Goal: Communication & Community: Answer question/provide support

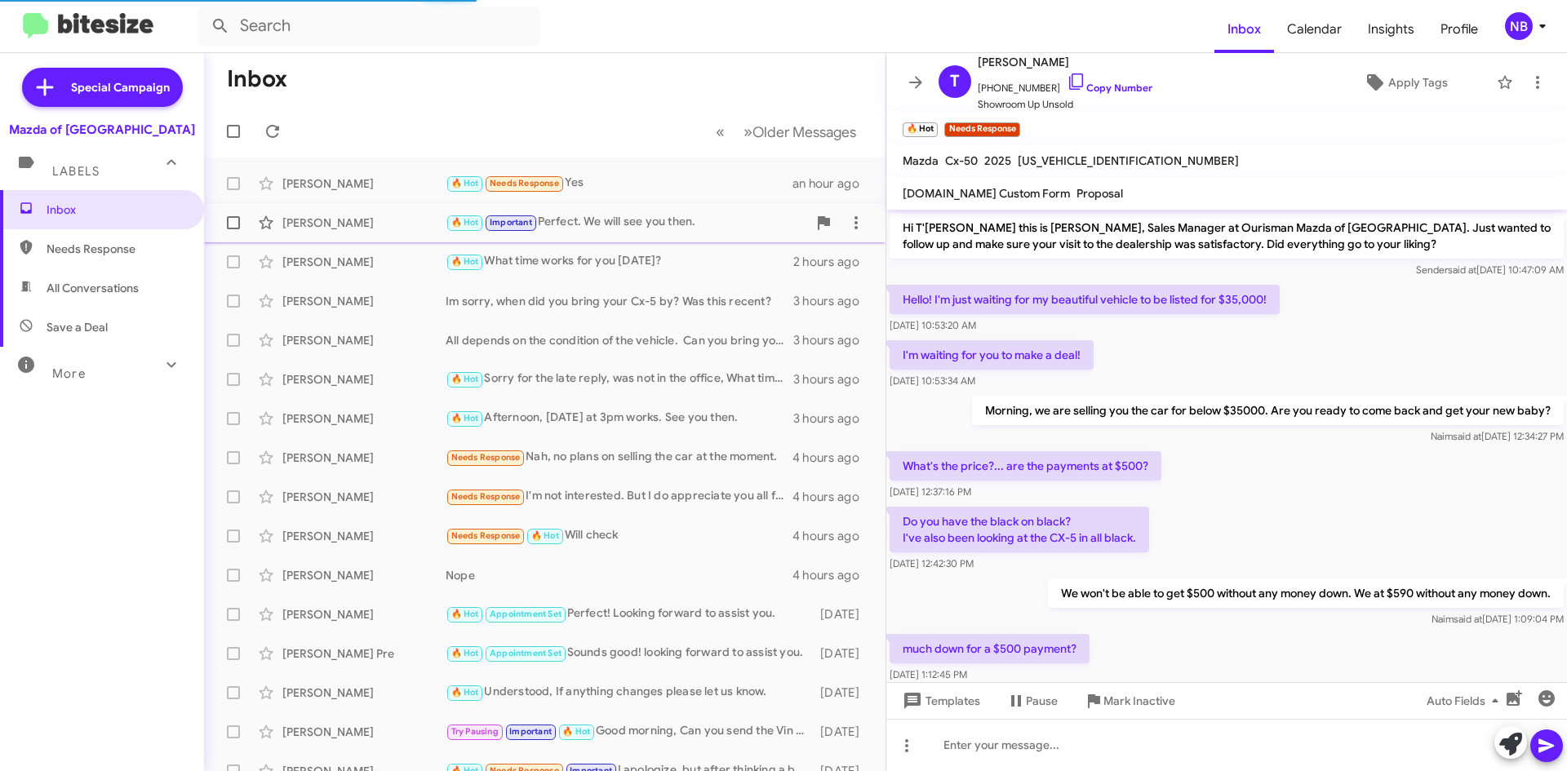
scroll to position [513, 0]
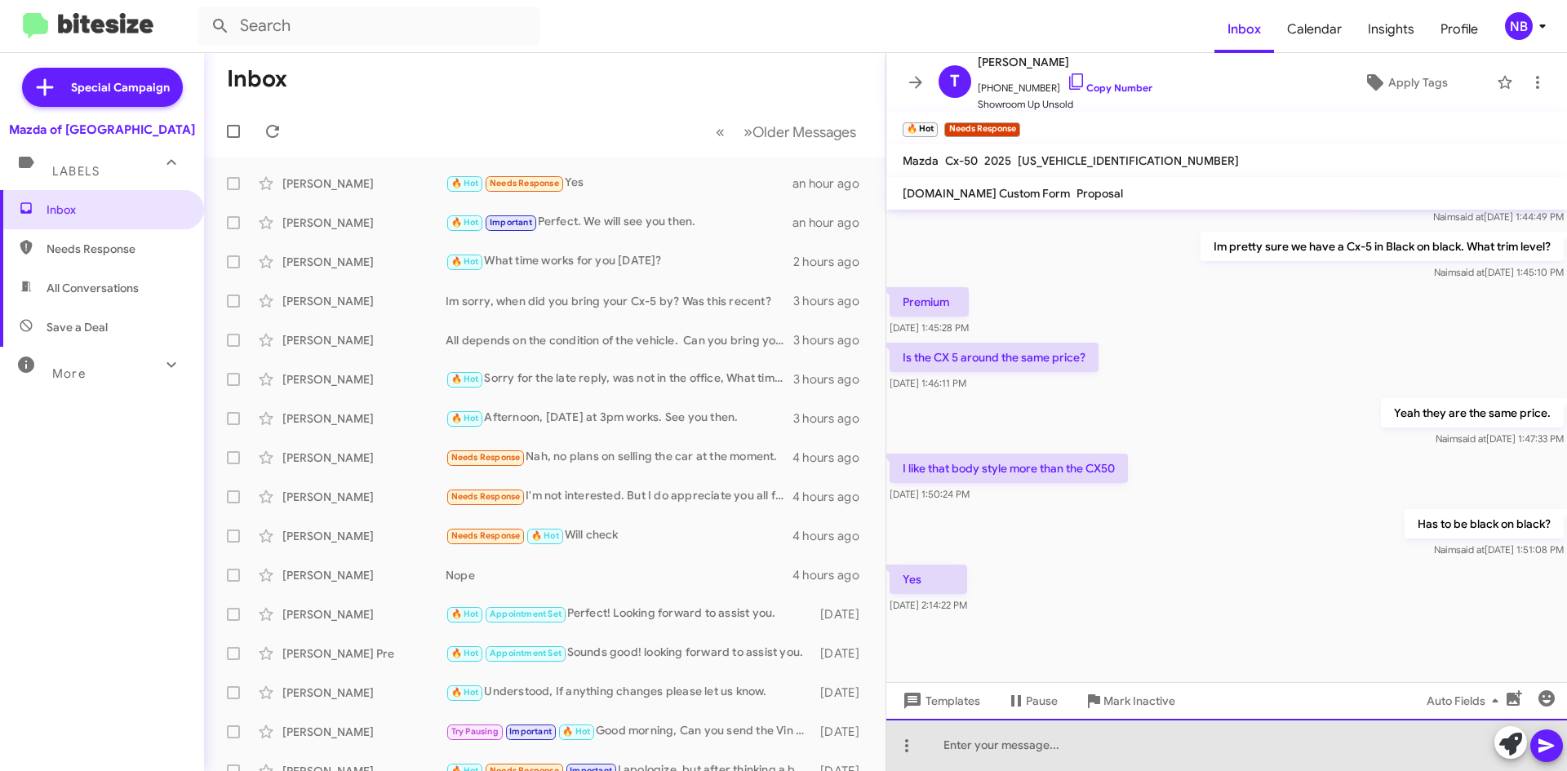
click at [1005, 738] on div at bounding box center [1226, 745] width 681 height 52
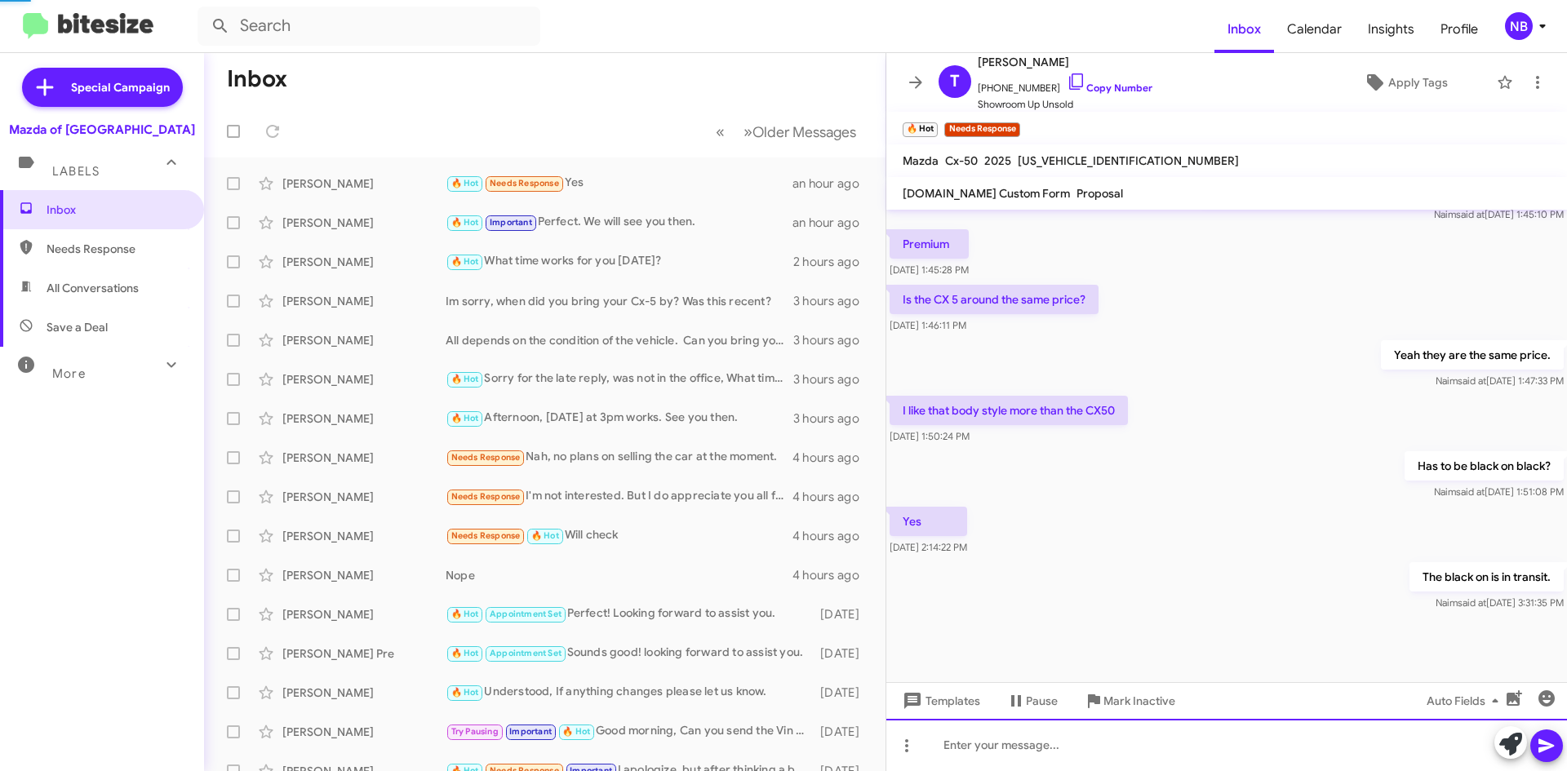
scroll to position [573, 0]
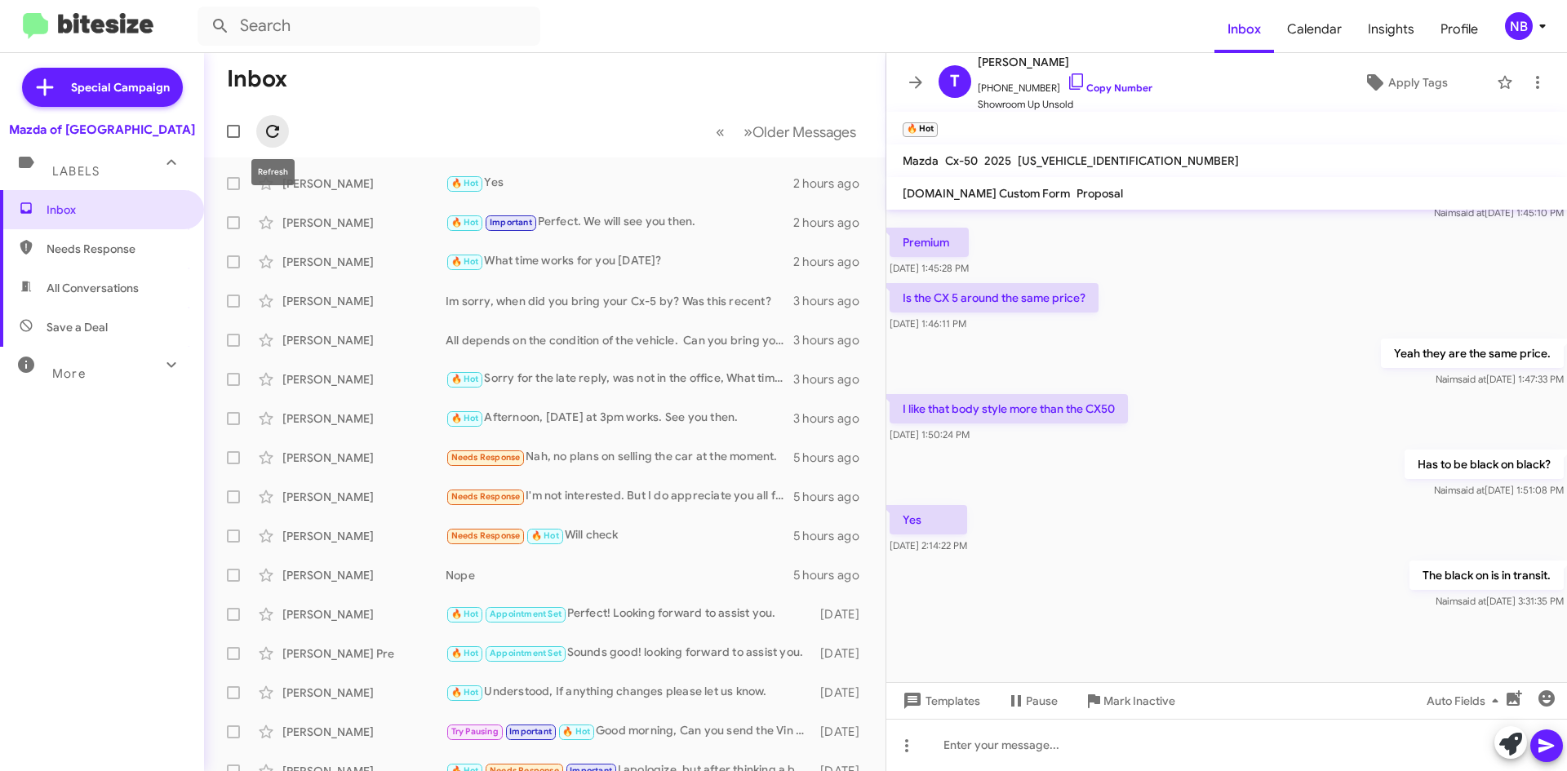
click at [280, 133] on icon at bounding box center [273, 132] width 20 height 20
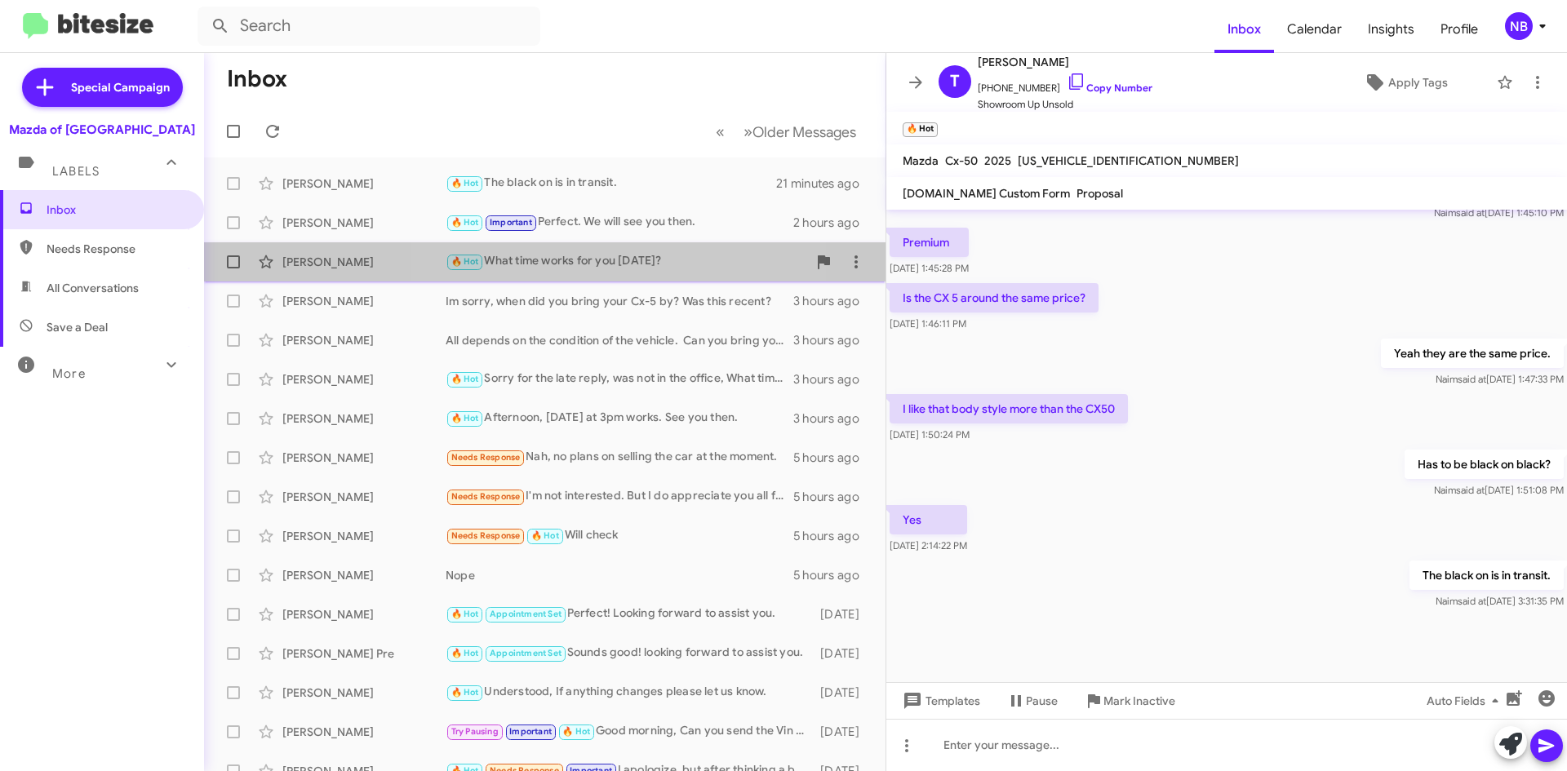
click at [638, 269] on div "🔥 Hot What time works for you [DATE]?" at bounding box center [627, 261] width 362 height 19
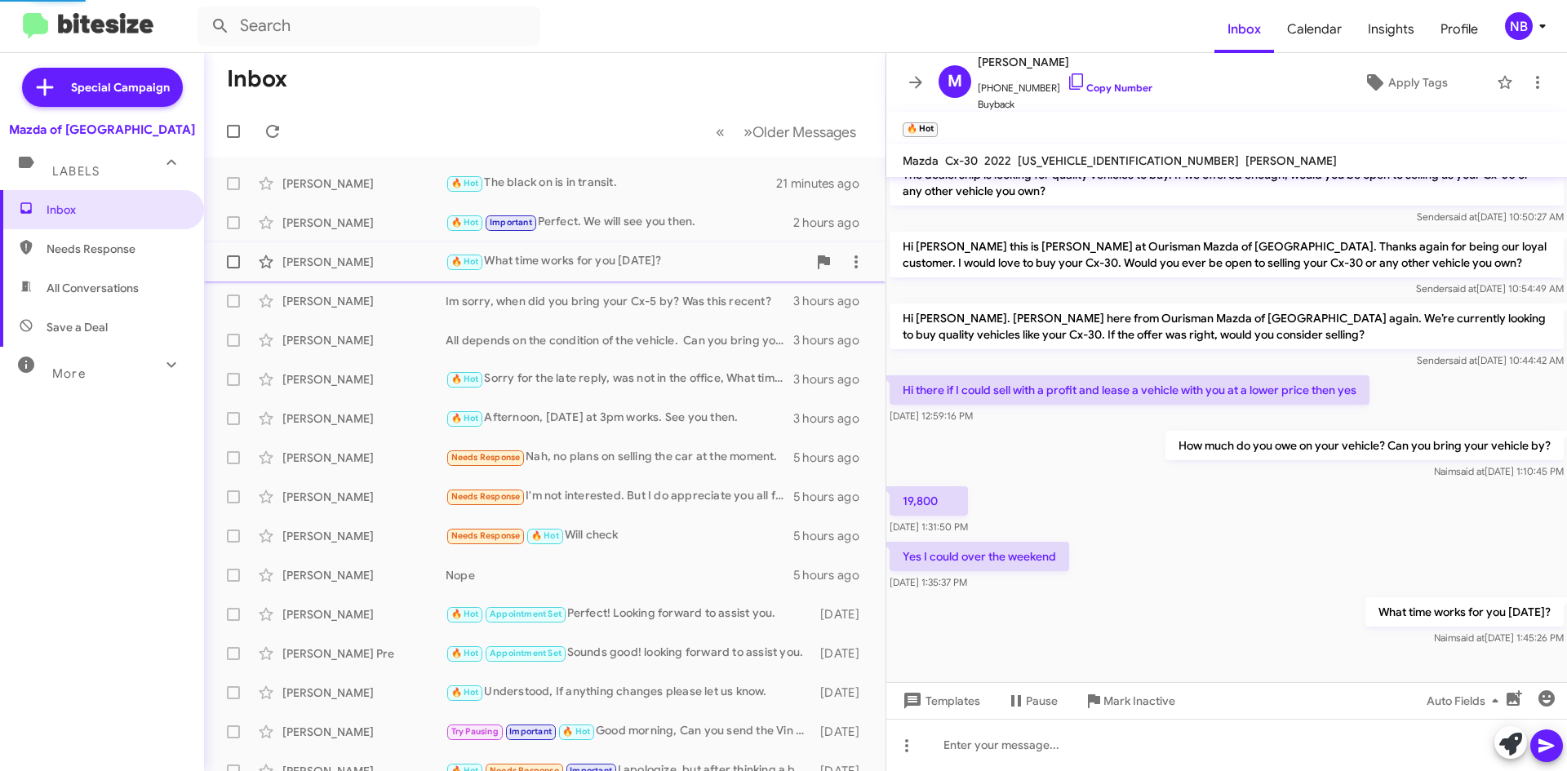
scroll to position [53, 0]
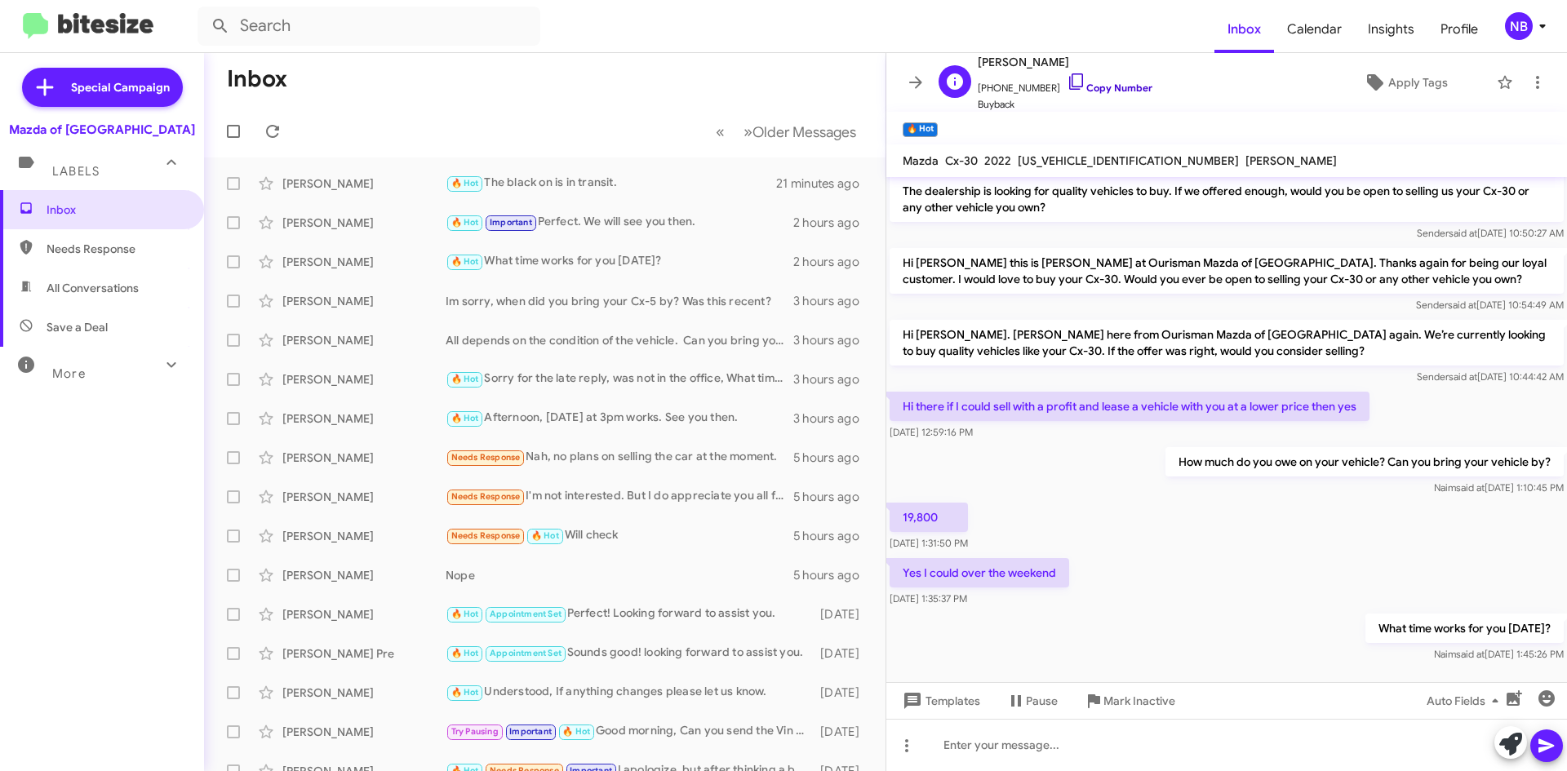
click at [1108, 87] on link "Copy Number" at bounding box center [1110, 88] width 86 height 12
click at [651, 171] on div "T'[PERSON_NAME] 🔥 Hot Needs Response That's the cx5? a few seconds ago" at bounding box center [544, 183] width 655 height 33
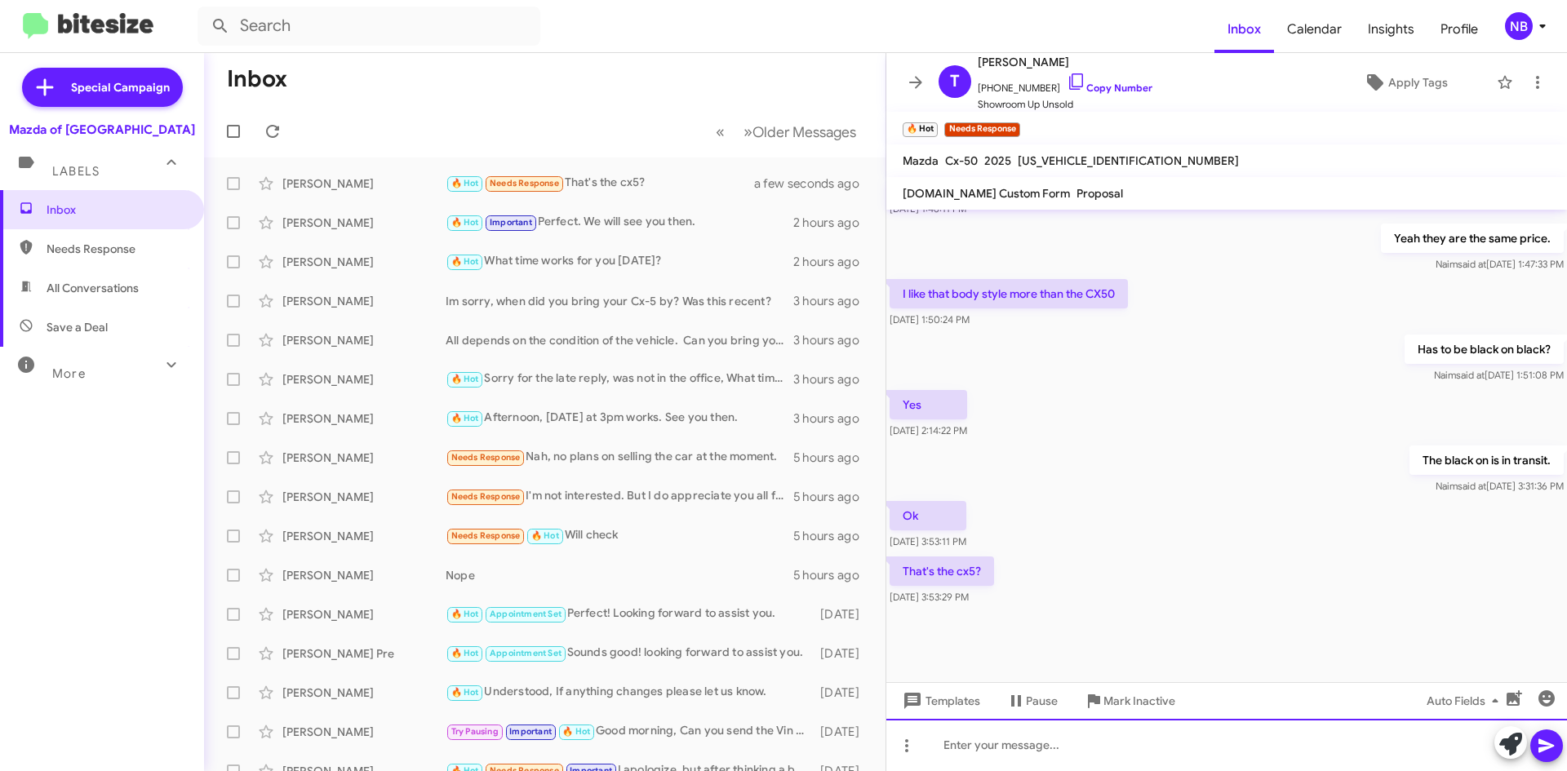
click at [1007, 742] on div at bounding box center [1226, 745] width 681 height 52
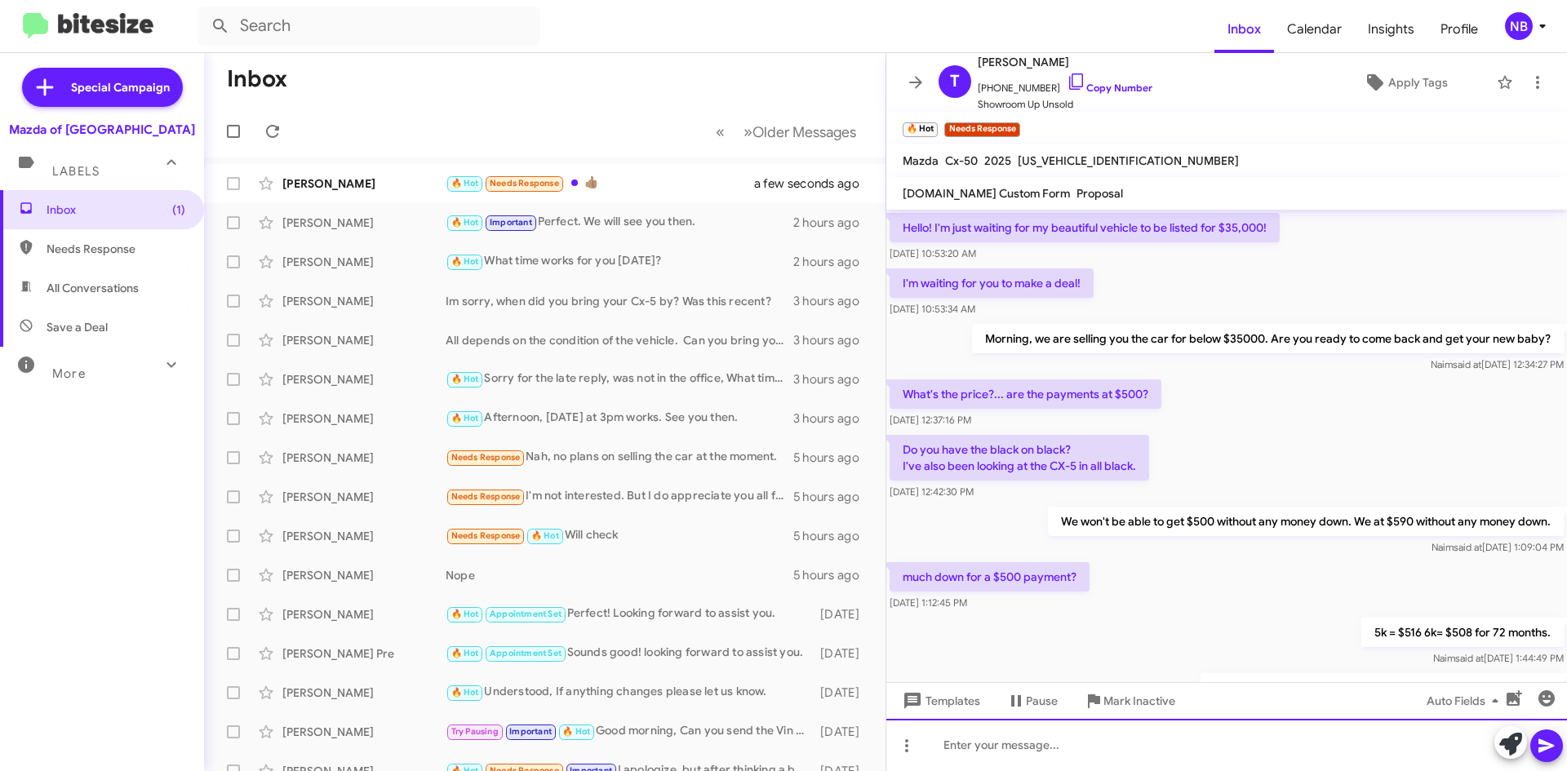
scroll to position [735, 0]
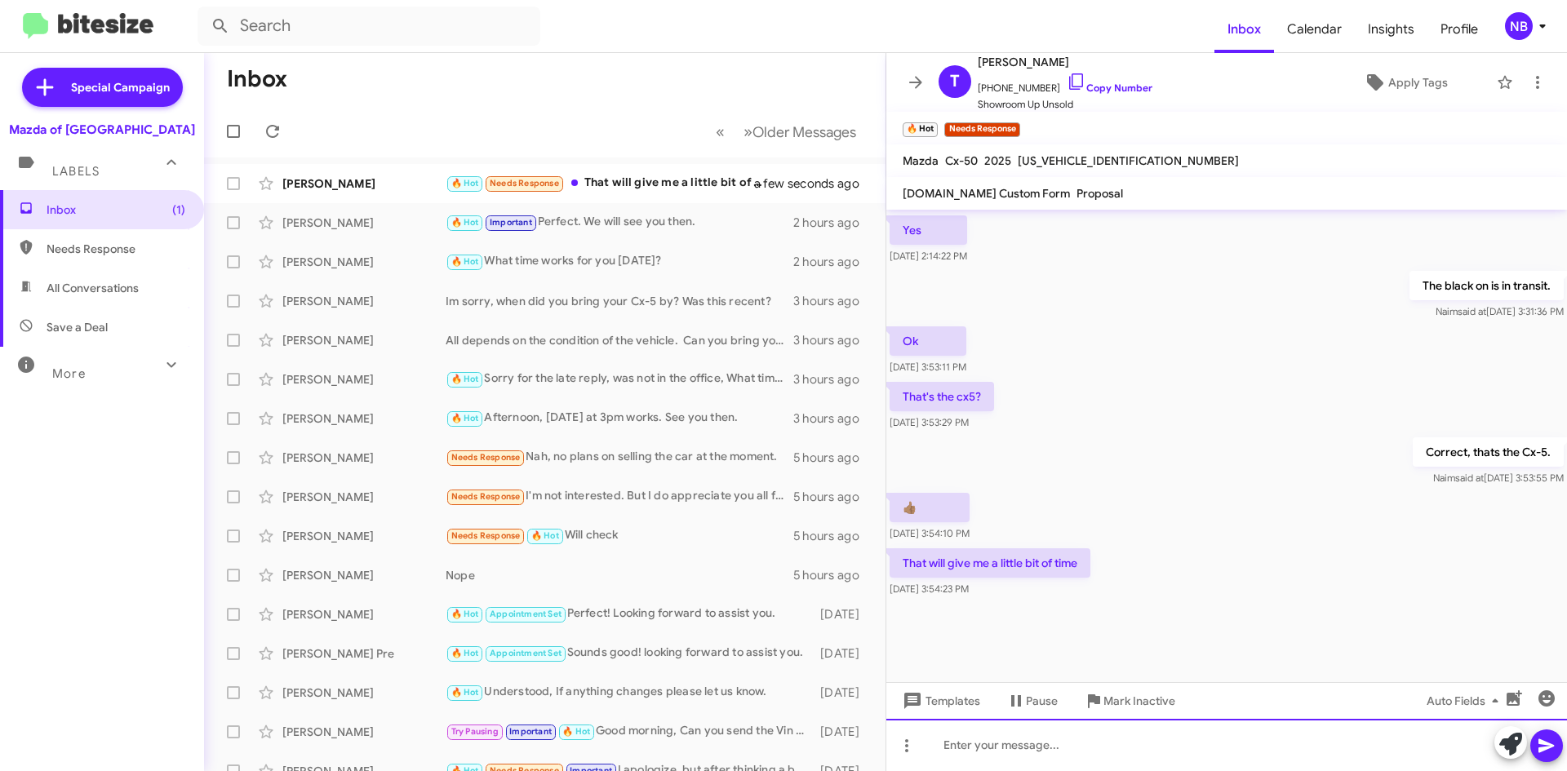
click at [995, 741] on div at bounding box center [1226, 745] width 681 height 52
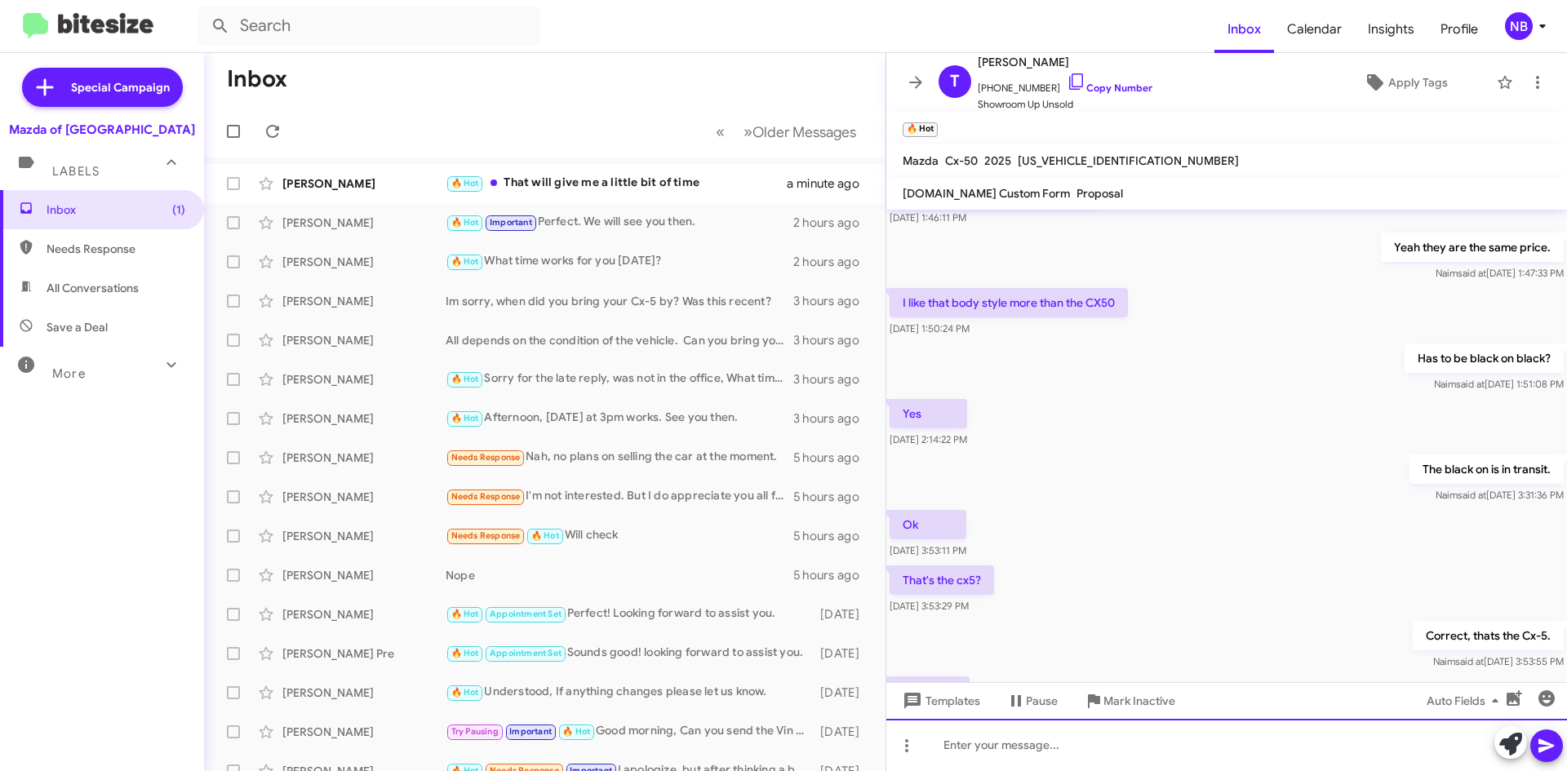
scroll to position [990, 0]
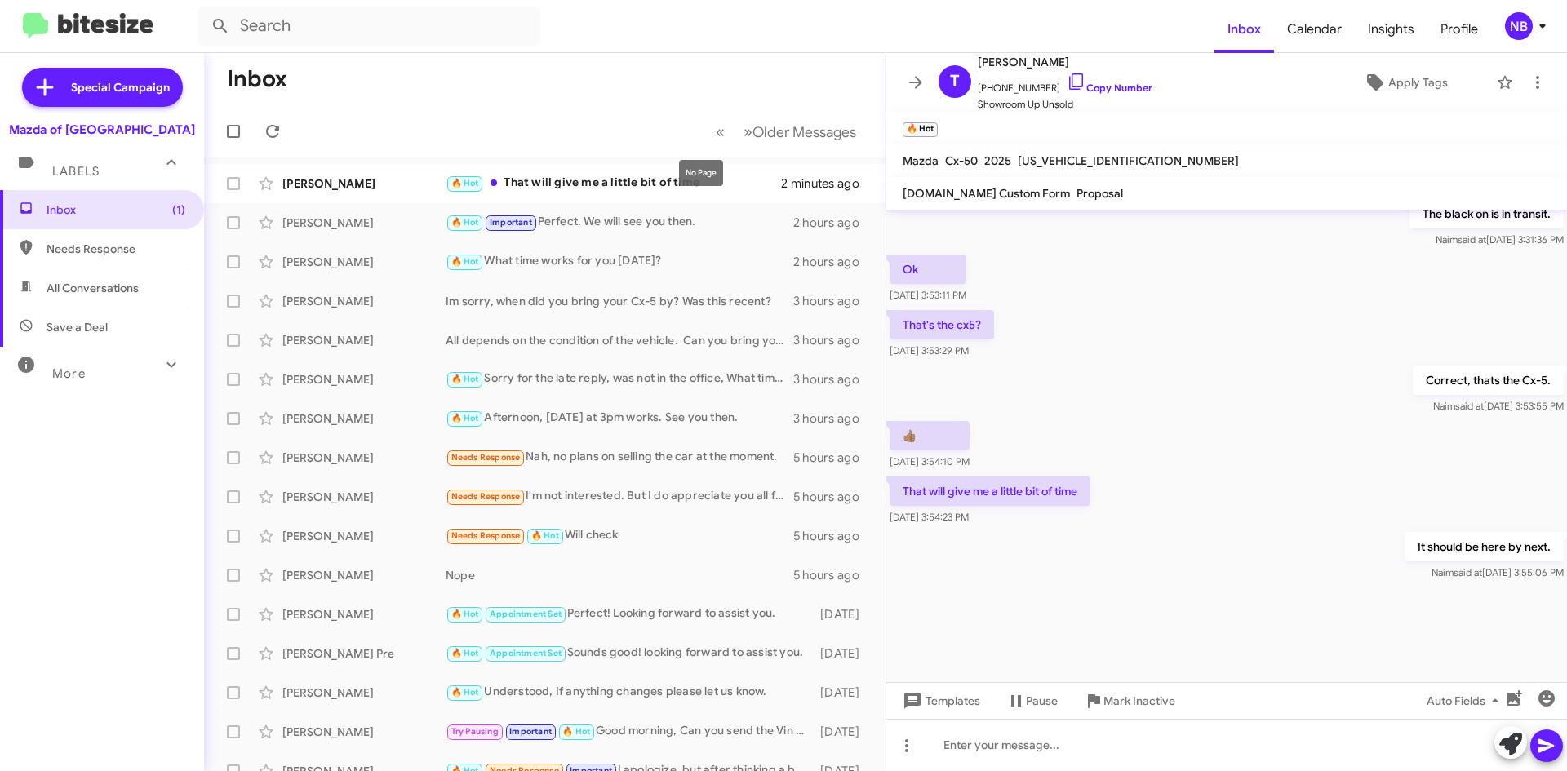
click at [676, 193] on mat-tooltip-component "No Page" at bounding box center [701, 173] width 67 height 49
click at [611, 171] on div "T'[PERSON_NAME] 🔥 Hot That will give me a little bit of time 2 minutes ago" at bounding box center [544, 183] width 655 height 33
